Goal: Find contact information: Find contact information

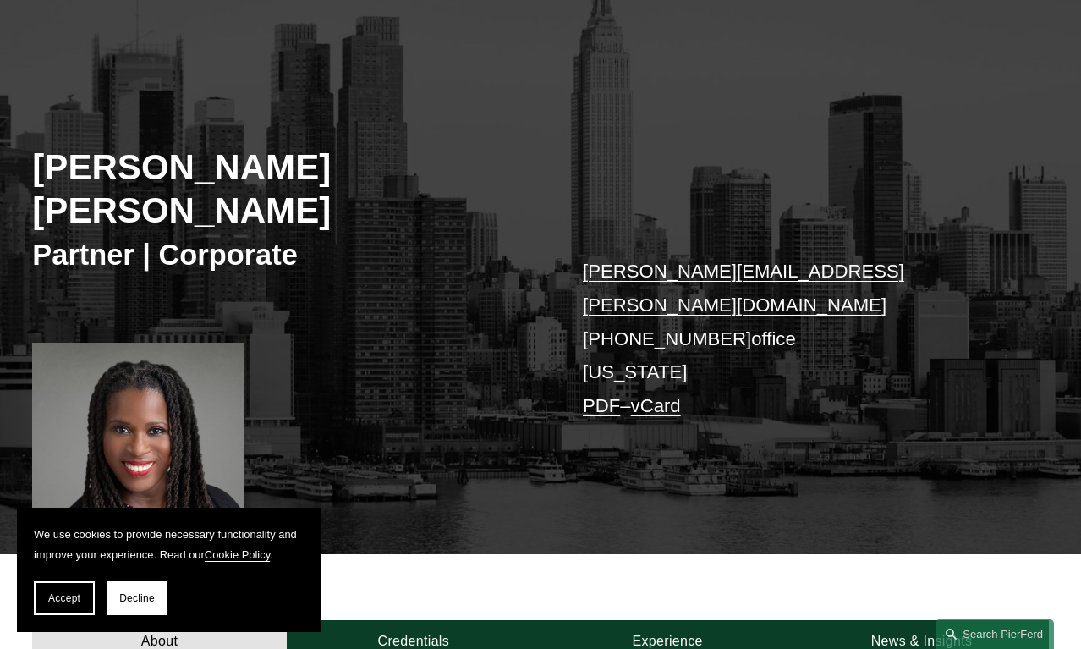
scroll to position [125, 0]
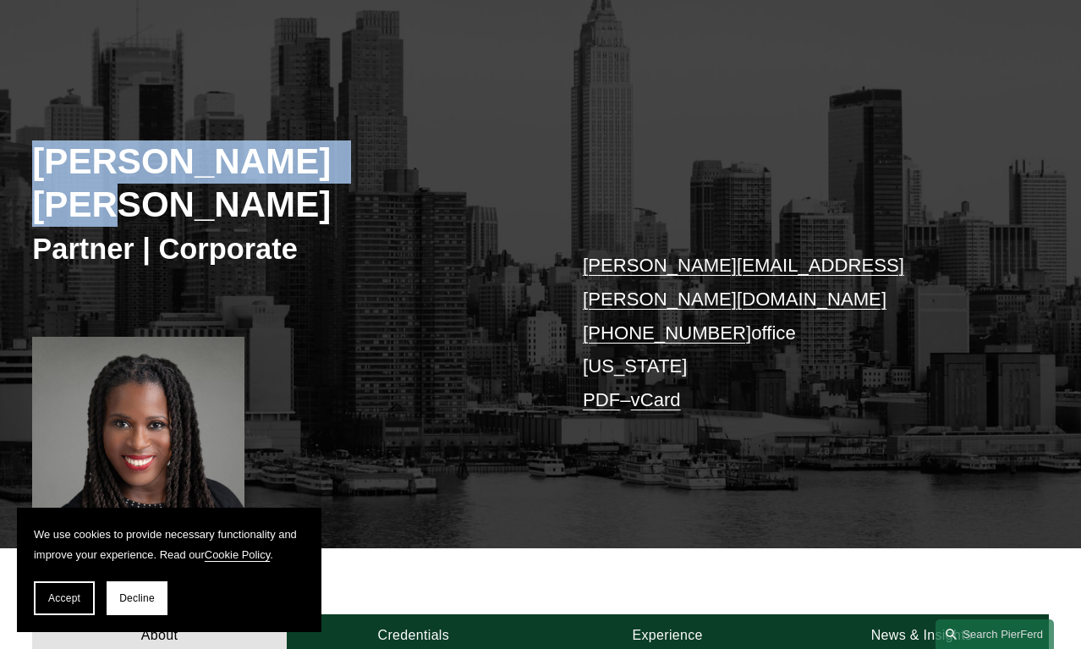
drag, startPoint x: 403, startPoint y: 160, endPoint x: 11, endPoint y: 160, distance: 392.3
click at [11, 160] on div "[PERSON_NAME] [PERSON_NAME] Partner | Corporate [PERSON_NAME][EMAIL_ADDRESS][PE…" at bounding box center [540, 300] width 1081 height 495
copy h2 "[PERSON_NAME] [PERSON_NAME]"
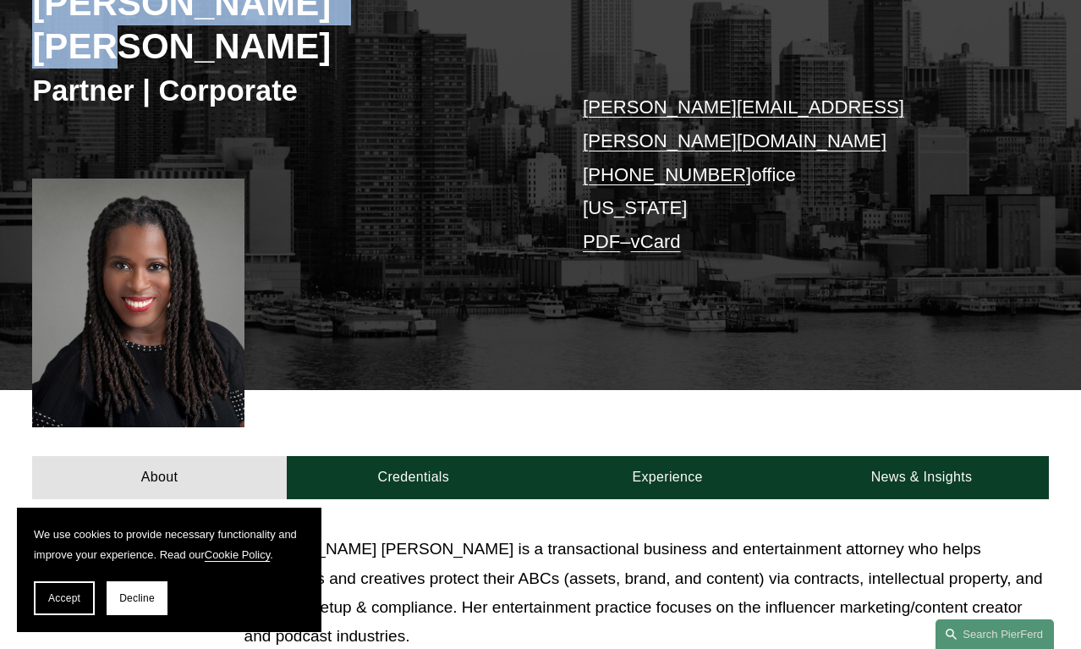
scroll to position [275, 0]
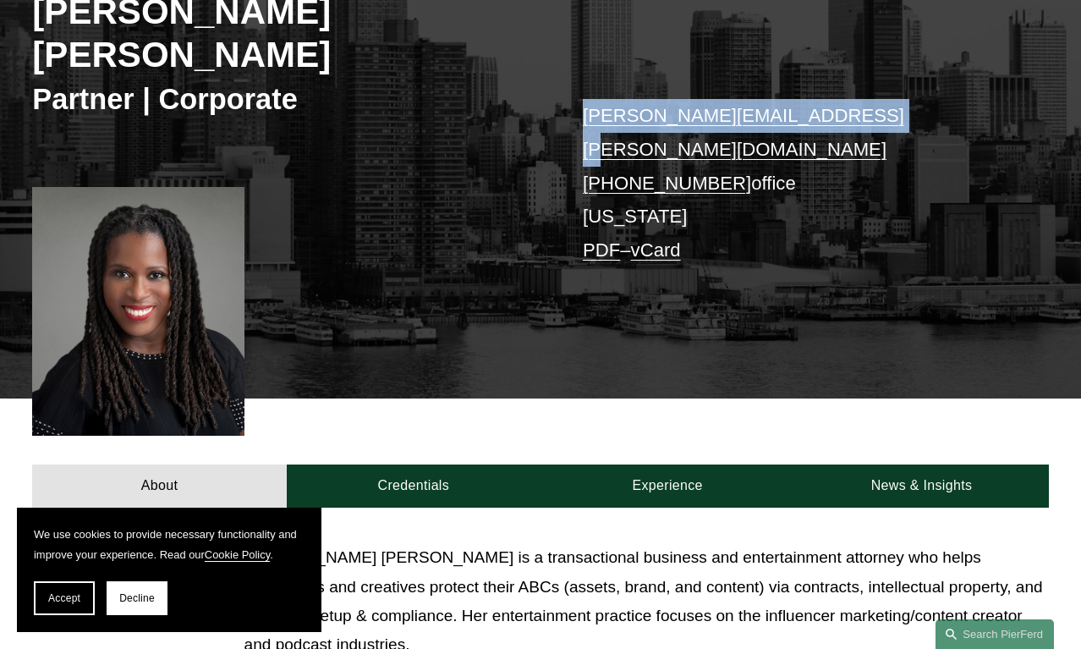
drag, startPoint x: 809, startPoint y: 77, endPoint x: 574, endPoint y: 79, distance: 235.1
click at [574, 79] on div "[PERSON_NAME] [PERSON_NAME] Partner | Corporate [PERSON_NAME][EMAIL_ADDRESS][PE…" at bounding box center [540, 151] width 1081 height 495
copy link "[PERSON_NAME][EMAIL_ADDRESS][PERSON_NAME][DOMAIN_NAME]"
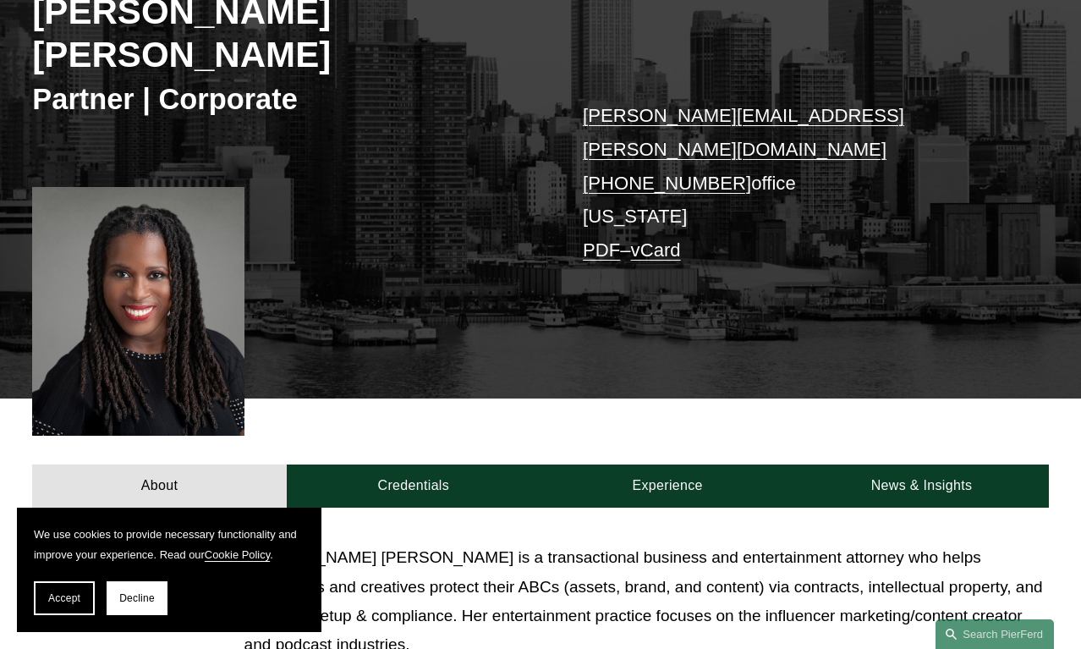
click at [783, 125] on p "[PERSON_NAME][EMAIL_ADDRESS][PERSON_NAME][DOMAIN_NAME] [PHONE_NUMBER] office [U…" at bounding box center [795, 183] width 424 height 168
drag, startPoint x: 728, startPoint y: 107, endPoint x: 560, endPoint y: 112, distance: 168.4
click at [560, 112] on div "[PERSON_NAME] [PERSON_NAME] Partner | Corporate [PERSON_NAME][EMAIL_ADDRESS][PE…" at bounding box center [540, 151] width 1081 height 495
copy p "[PHONE_NUMBER]"
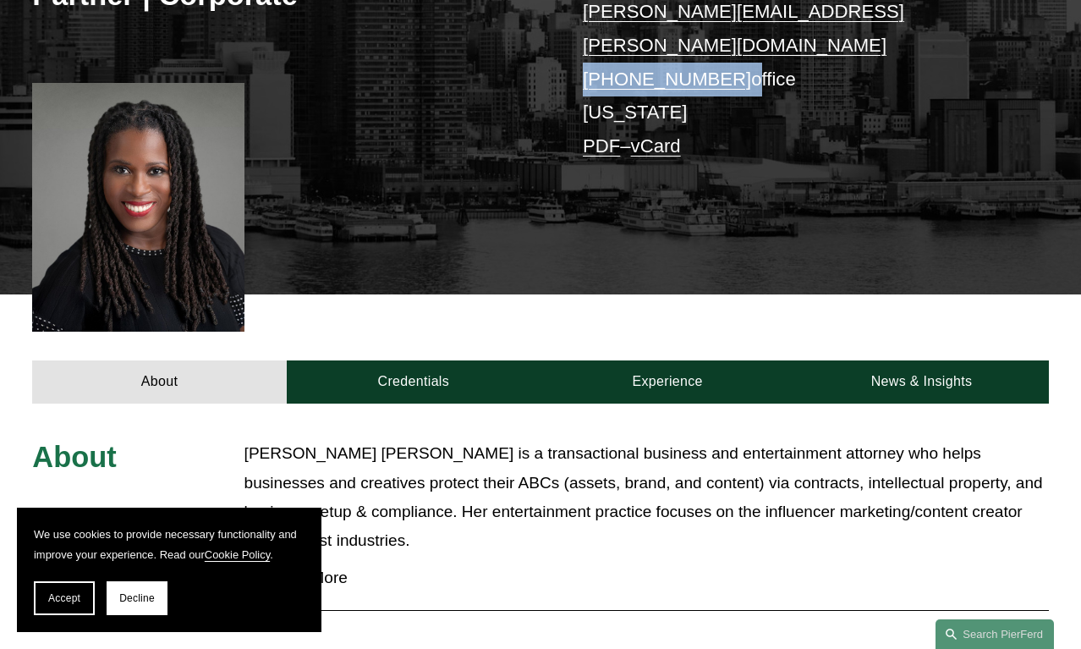
scroll to position [380, 0]
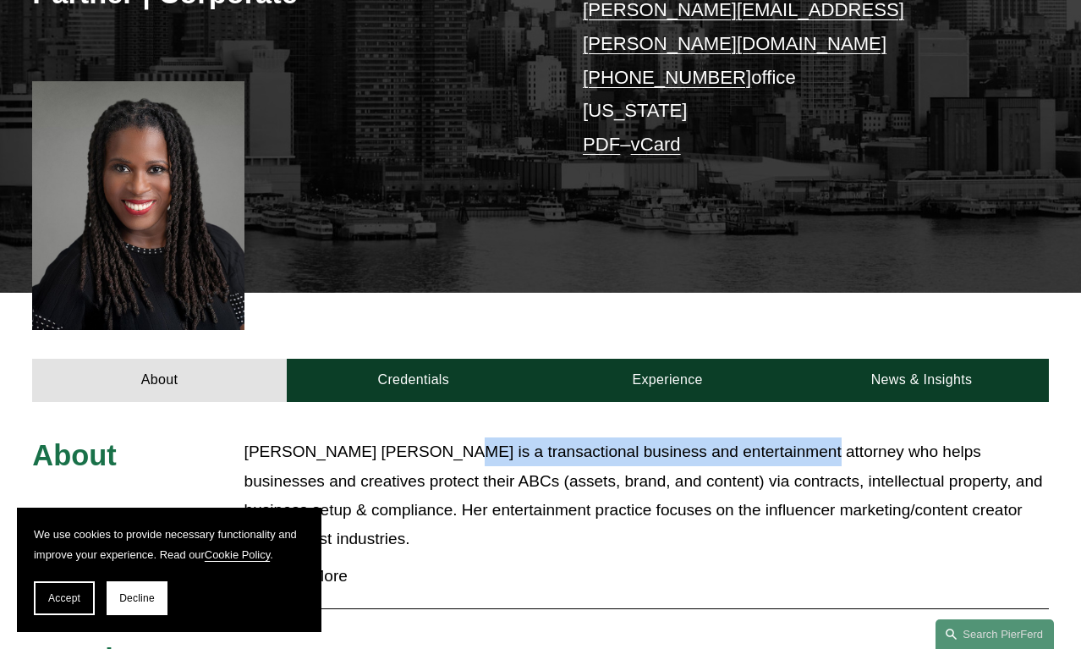
drag, startPoint x: 419, startPoint y: 375, endPoint x: 777, endPoint y: 382, distance: 358.6
click at [777, 437] on p "[PERSON_NAME] [PERSON_NAME] is a transactional business and entertainment attor…" at bounding box center [646, 495] width 804 height 116
copy p "transactional business and entertainment attorney"
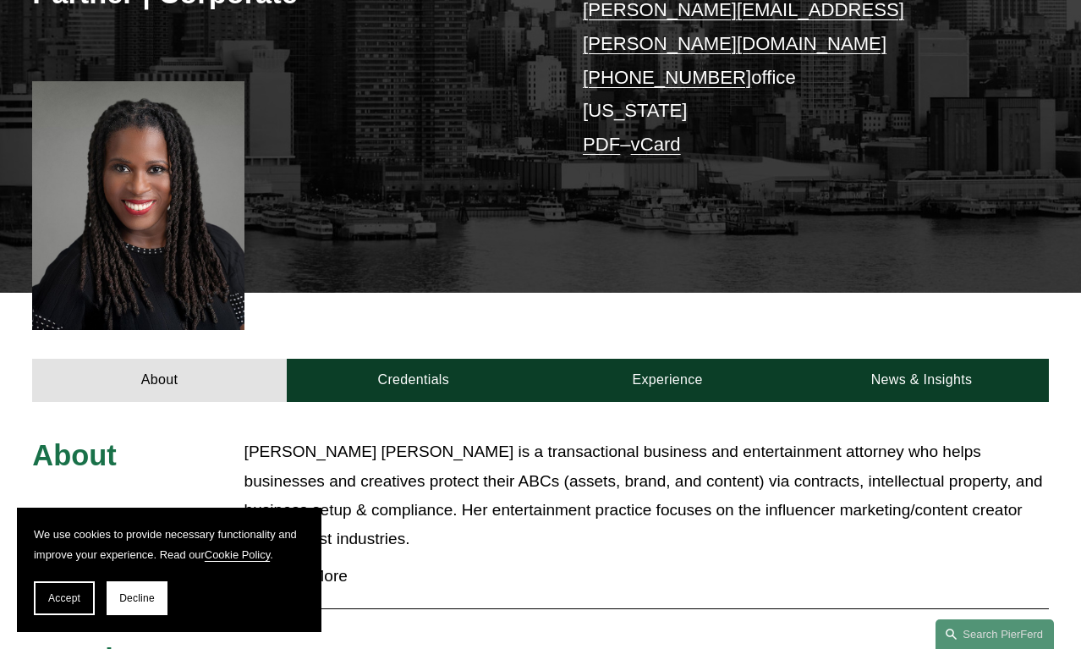
click at [898, 437] on p "[PERSON_NAME] [PERSON_NAME] is a transactional business and entertainment attor…" at bounding box center [646, 495] width 804 height 116
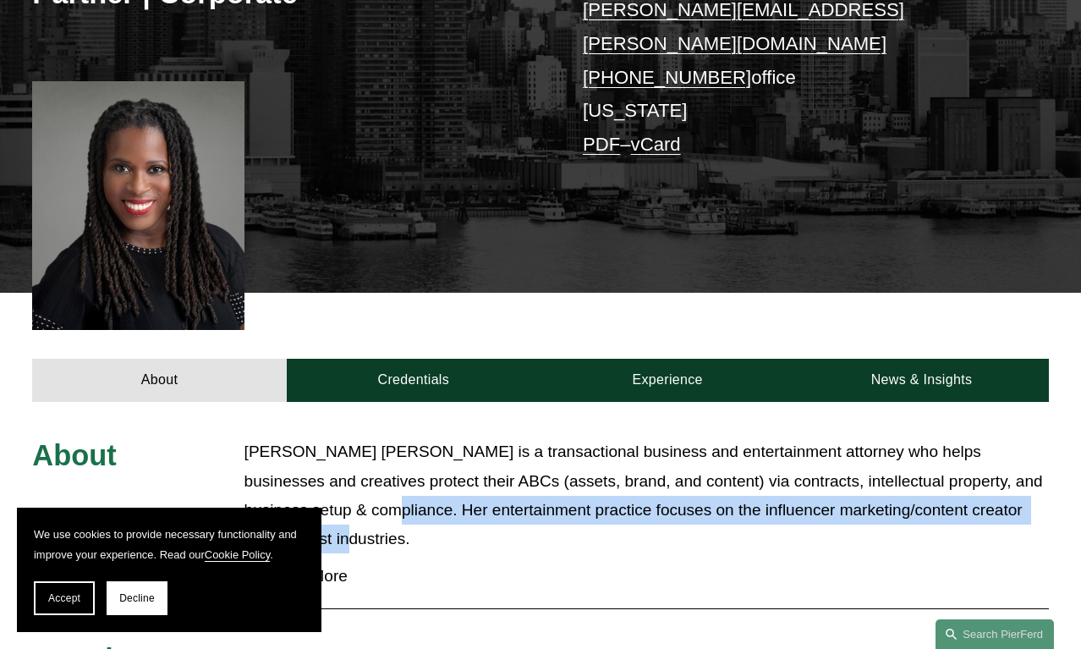
drag, startPoint x: 346, startPoint y: 463, endPoint x: 336, endPoint y: 435, distance: 30.5
click at [336, 437] on p "[PERSON_NAME] [PERSON_NAME] is a transactional business and entertainment attor…" at bounding box center [646, 495] width 804 height 116
copy p "Her entertainment practice focuses on the influencer marketing/content creator …"
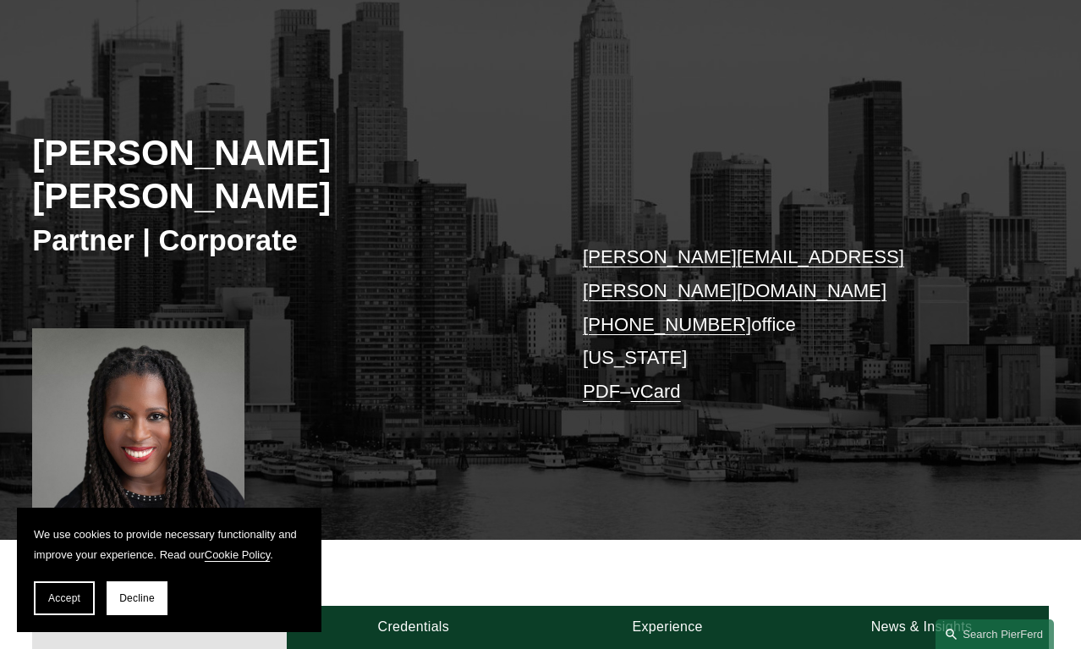
scroll to position [0, 0]
